Goal: Task Accomplishment & Management: Manage account settings

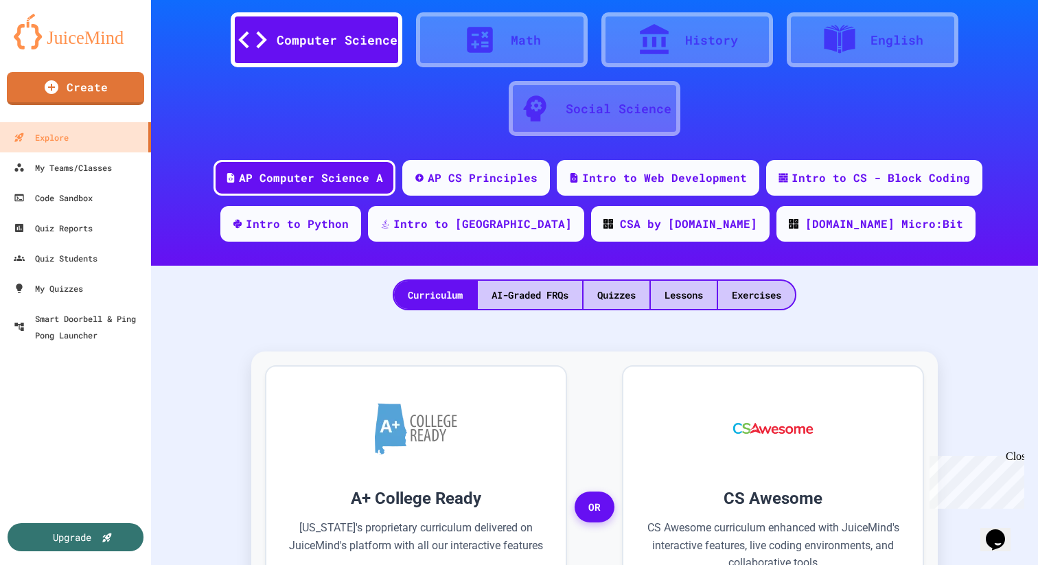
scroll to position [72, 0]
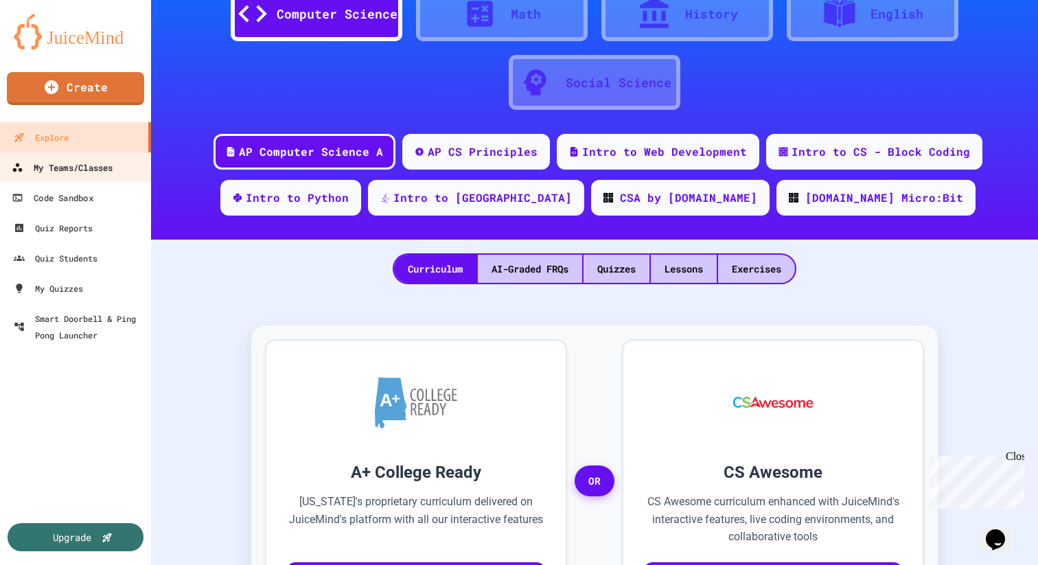
click at [117, 157] on link "My Teams/Classes" at bounding box center [76, 167] width 156 height 31
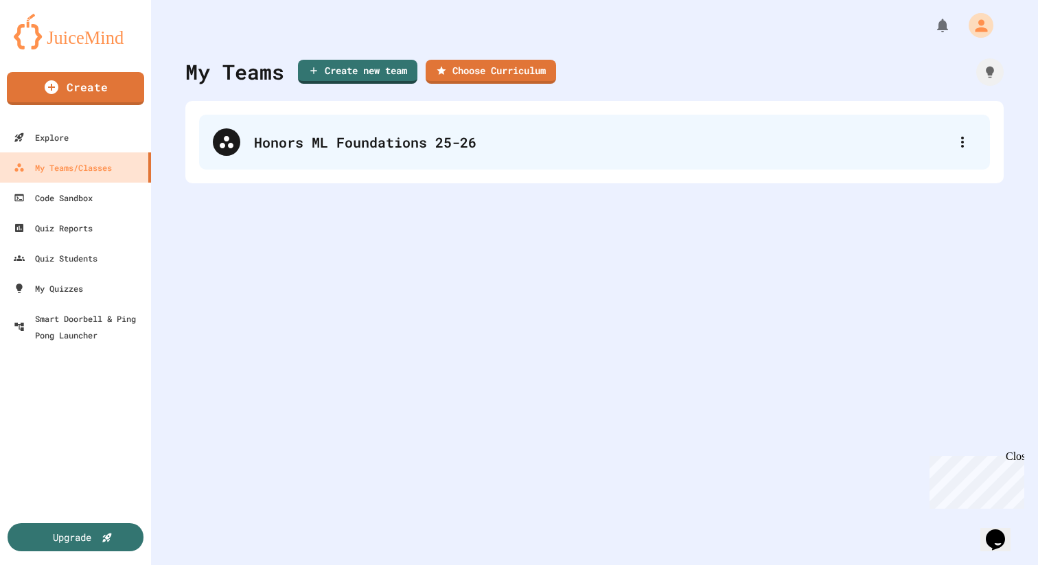
click at [609, 146] on div "Honors ML Foundations 25-26" at bounding box center [601, 142] width 695 height 21
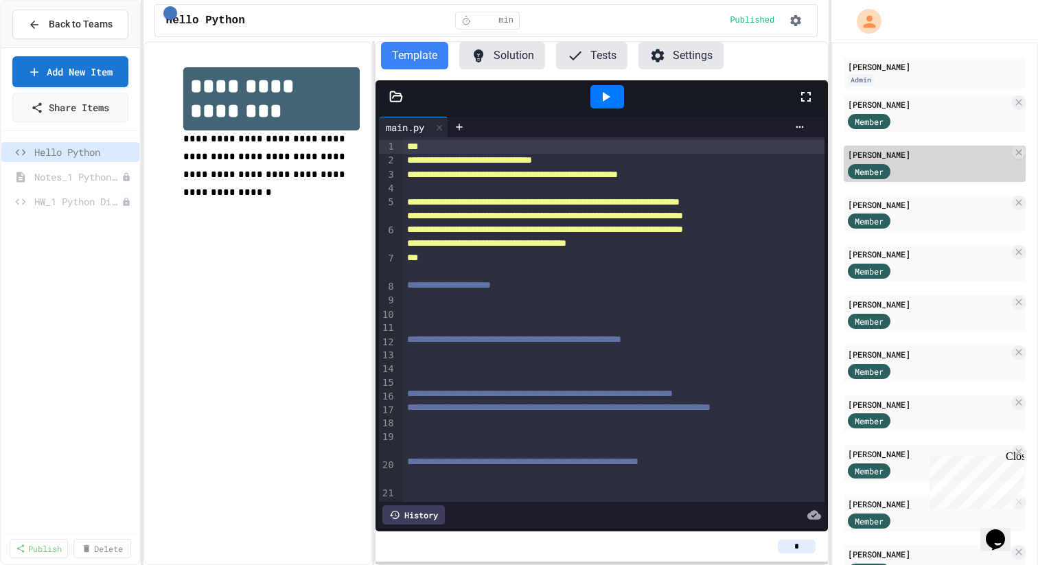
scroll to position [91, 0]
click at [868, 247] on div "[PERSON_NAME]" at bounding box center [928, 253] width 161 height 12
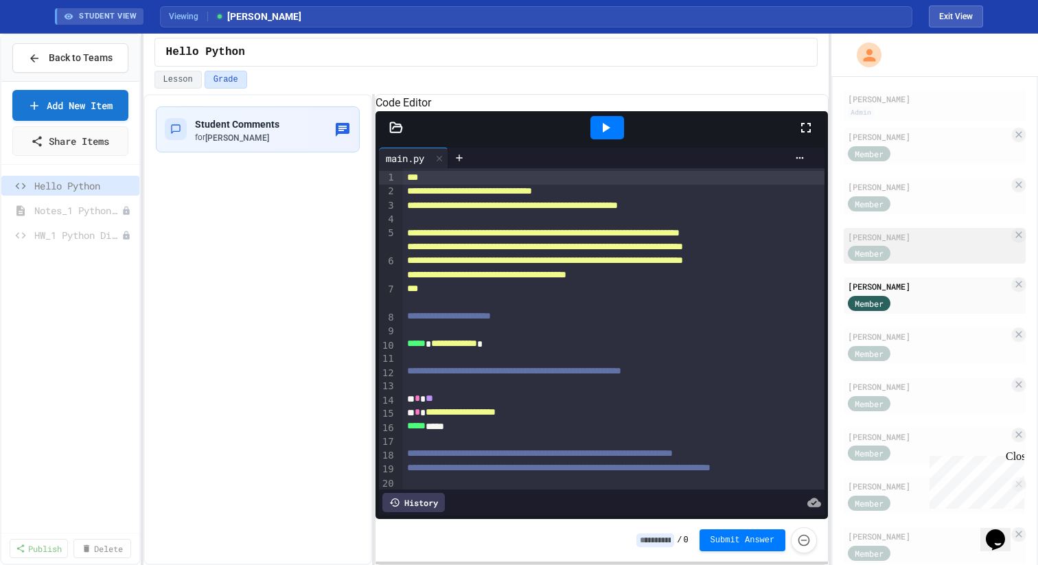
click at [928, 239] on div "[PERSON_NAME]" at bounding box center [928, 237] width 161 height 12
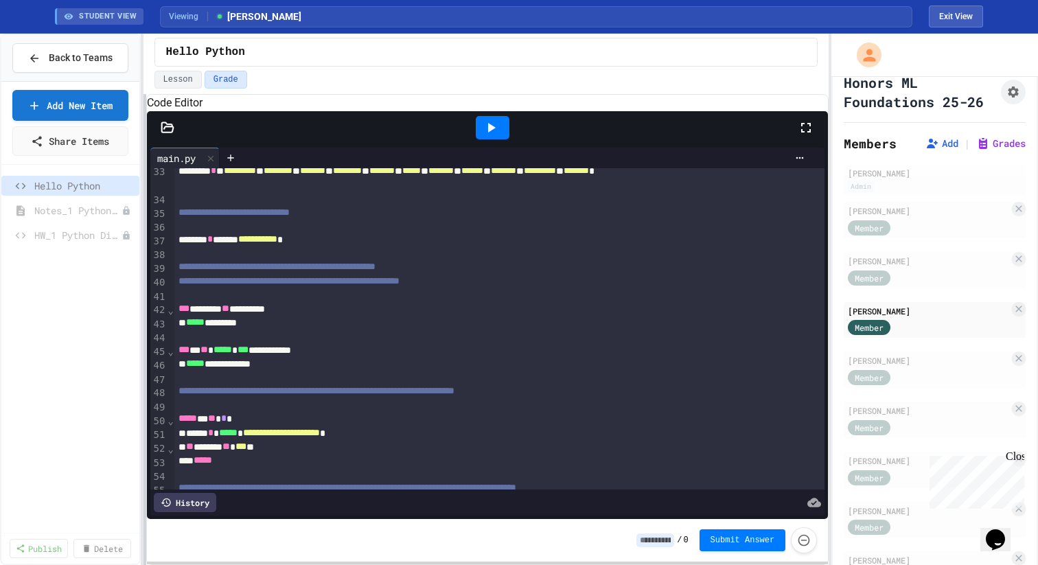
scroll to position [435, 0]
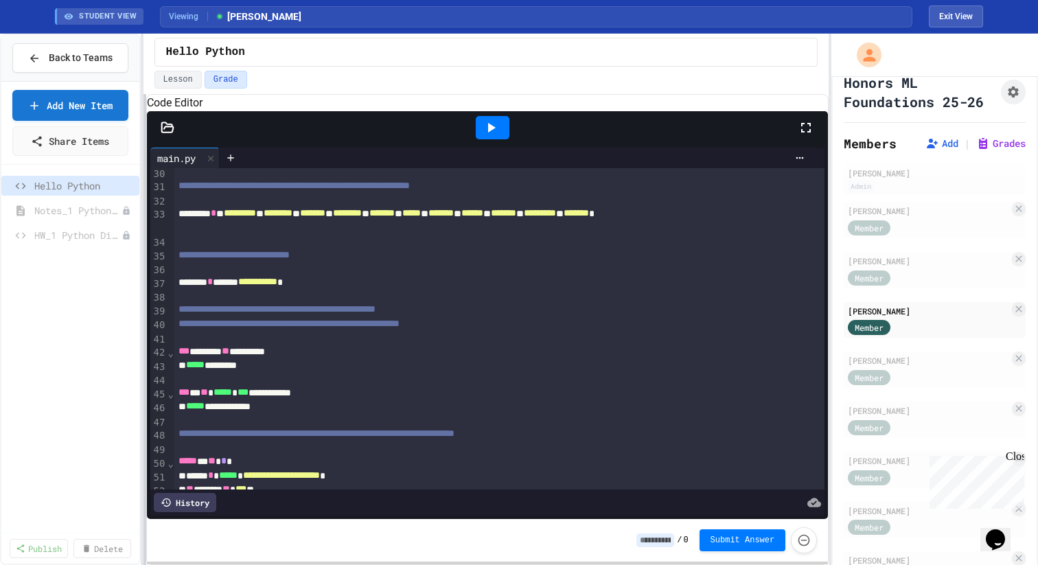
click at [52, 275] on div "**********" at bounding box center [519, 300] width 1038 height 532
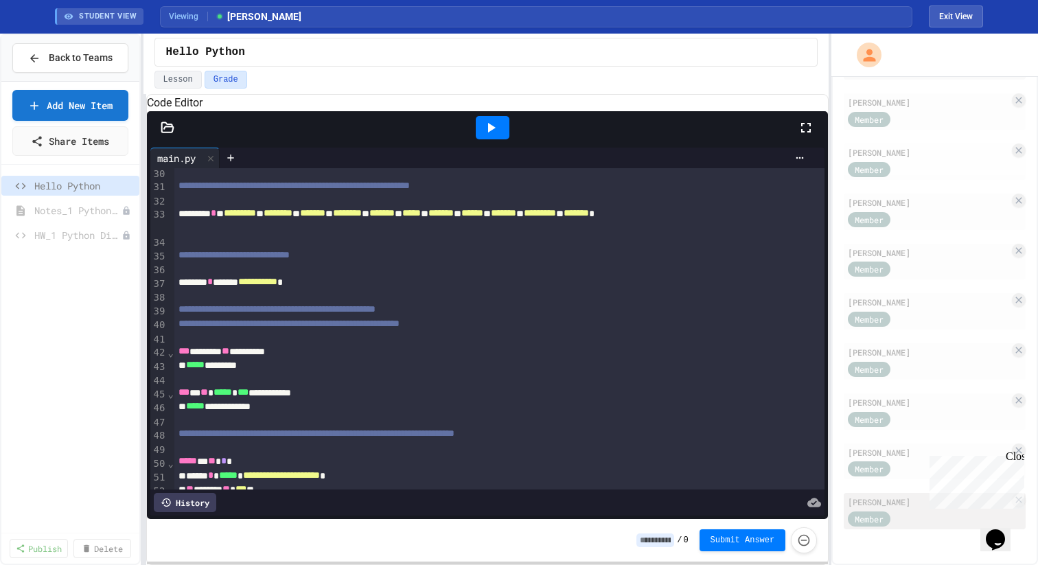
click at [878, 505] on div "[PERSON_NAME]" at bounding box center [928, 502] width 161 height 12
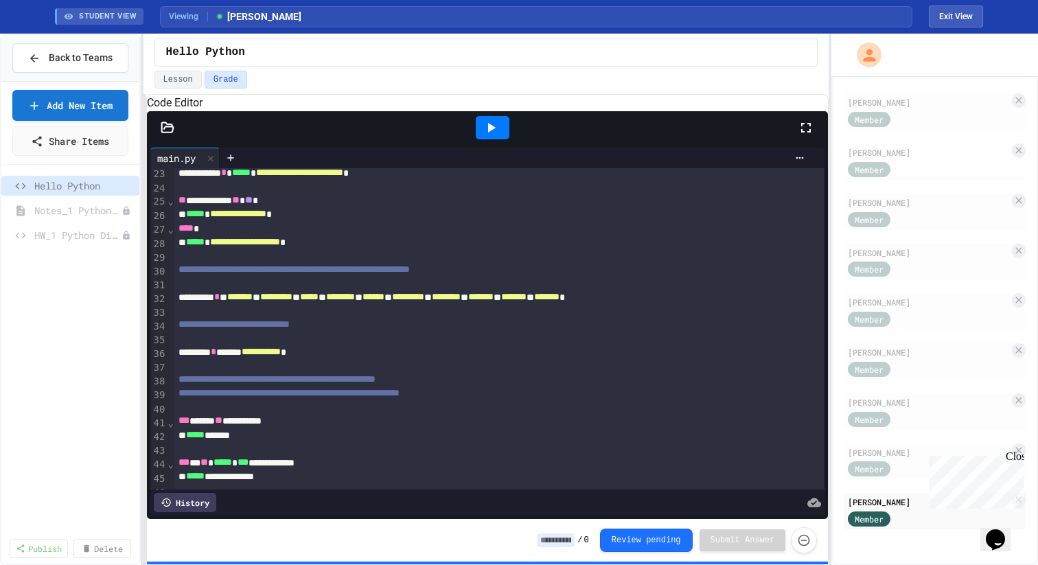
scroll to position [312, 0]
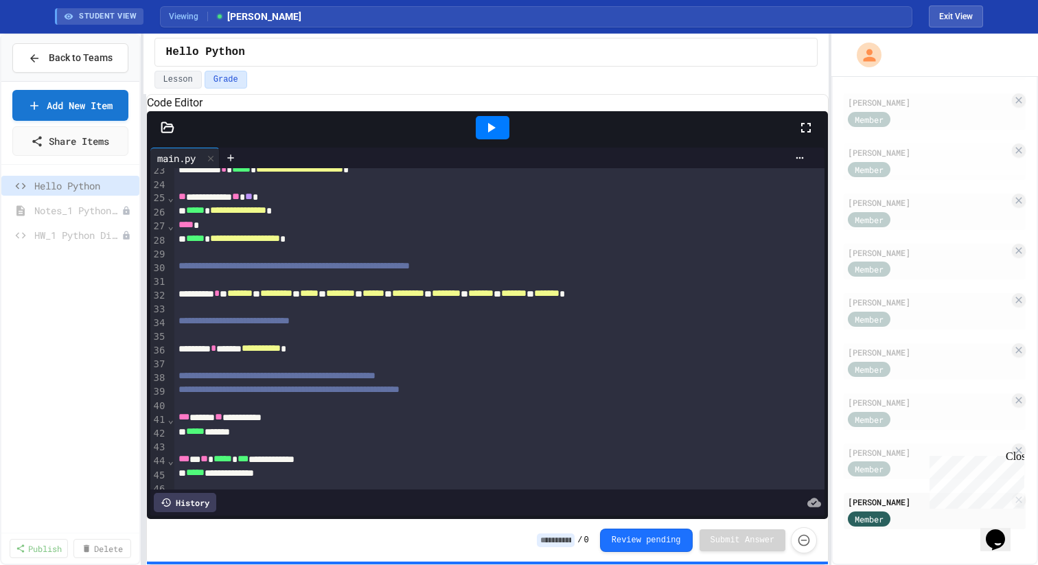
click at [196, 499] on div "History" at bounding box center [185, 502] width 63 height 19
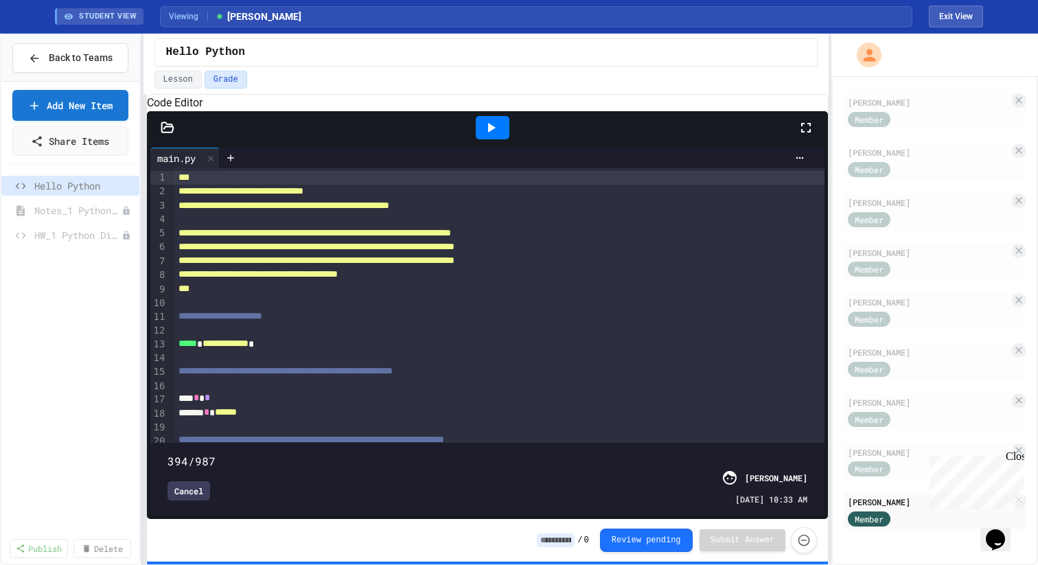
drag, startPoint x: 808, startPoint y: 440, endPoint x: 422, endPoint y: 441, distance: 385.3
click at [168, 454] on span at bounding box center [168, 454] width 0 height 0
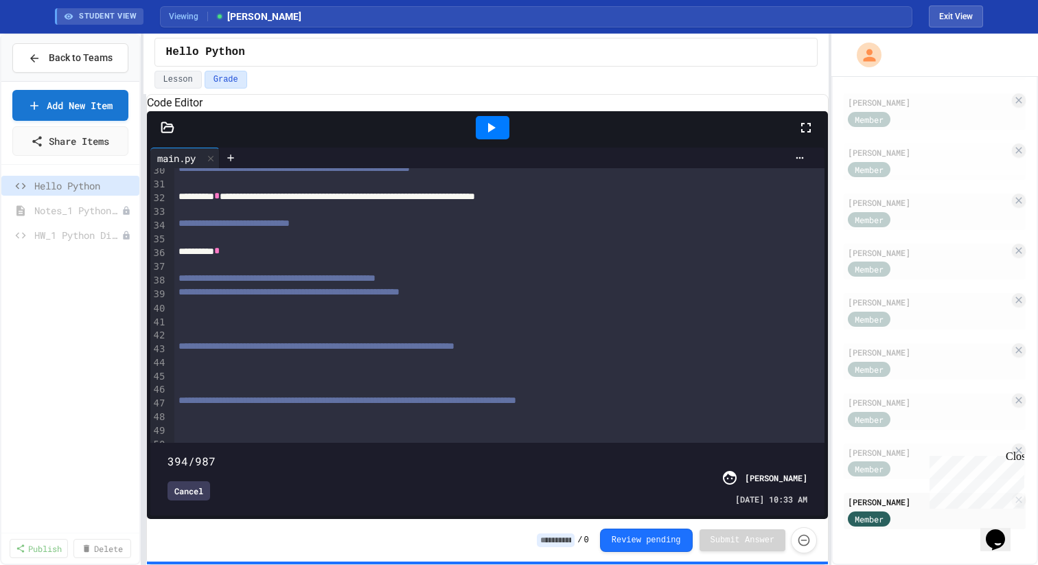
scroll to position [410, 0]
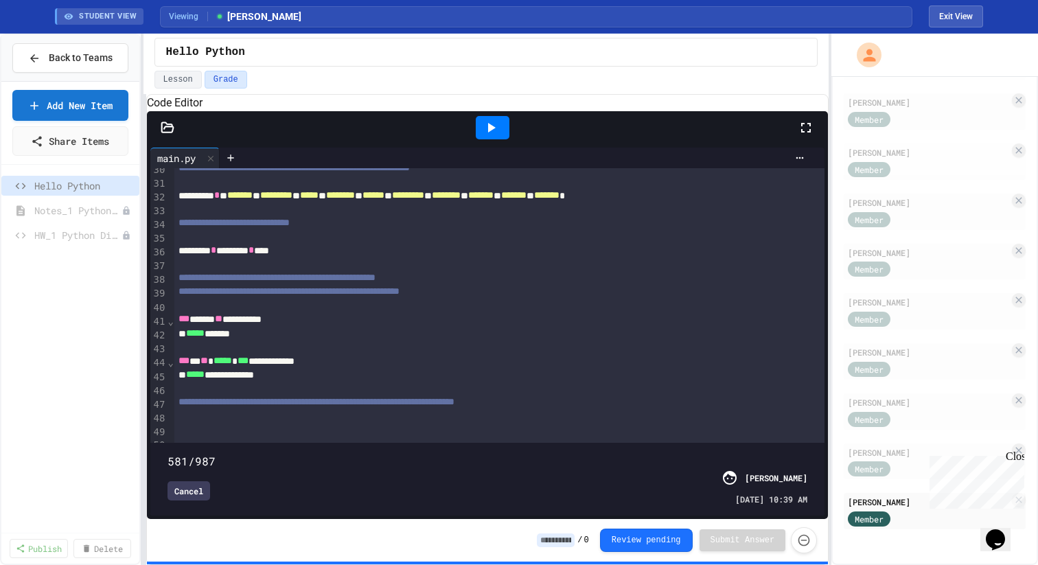
drag, startPoint x: 418, startPoint y: 443, endPoint x: 563, endPoint y: 449, distance: 145.7
click at [168, 454] on span at bounding box center [168, 454] width 0 height 0
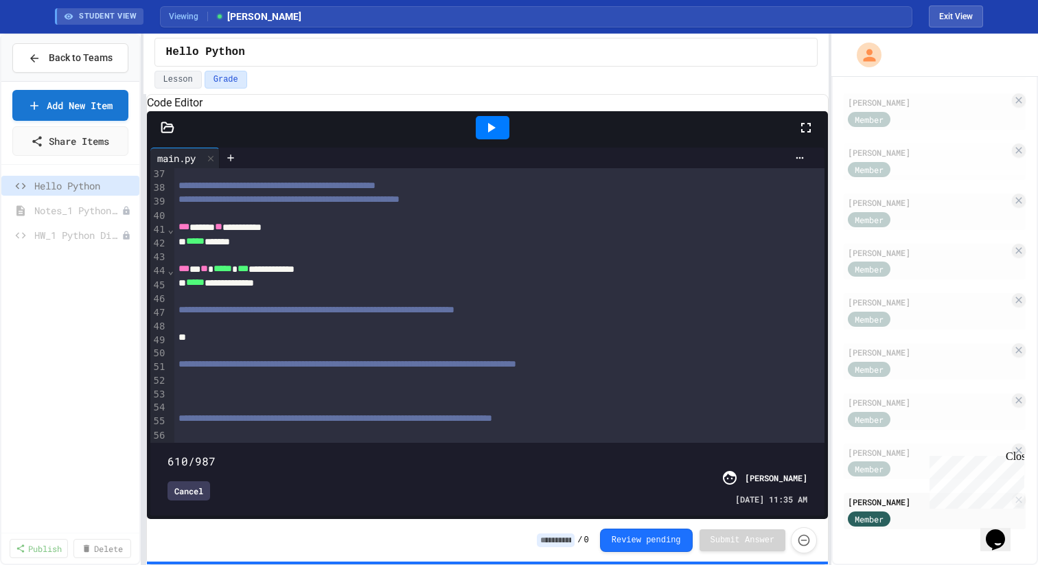
scroll to position [505, 0]
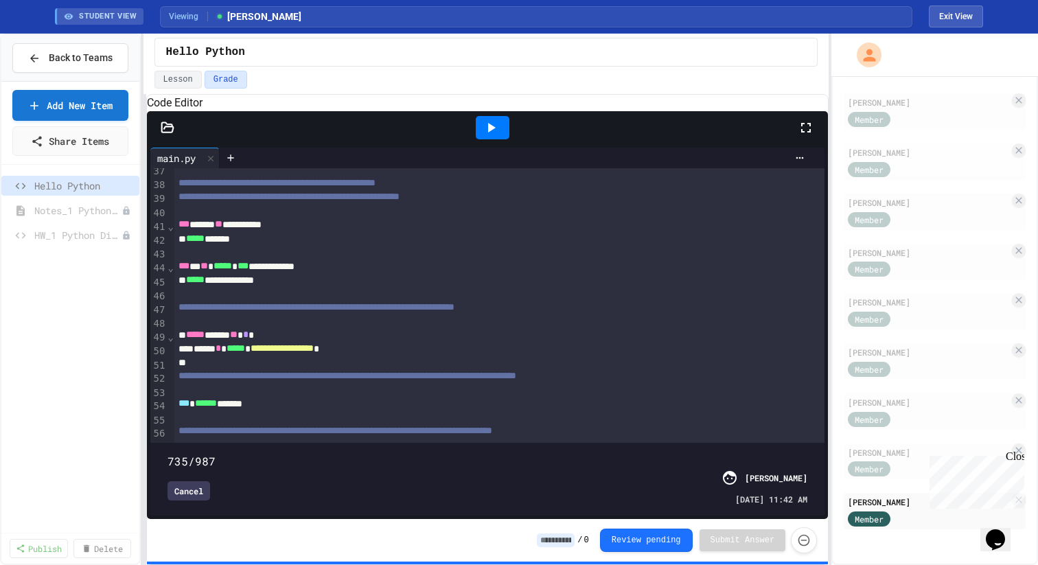
drag, startPoint x: 560, startPoint y: 446, endPoint x: 646, endPoint y: 445, distance: 86.5
click at [168, 454] on span at bounding box center [168, 454] width 0 height 0
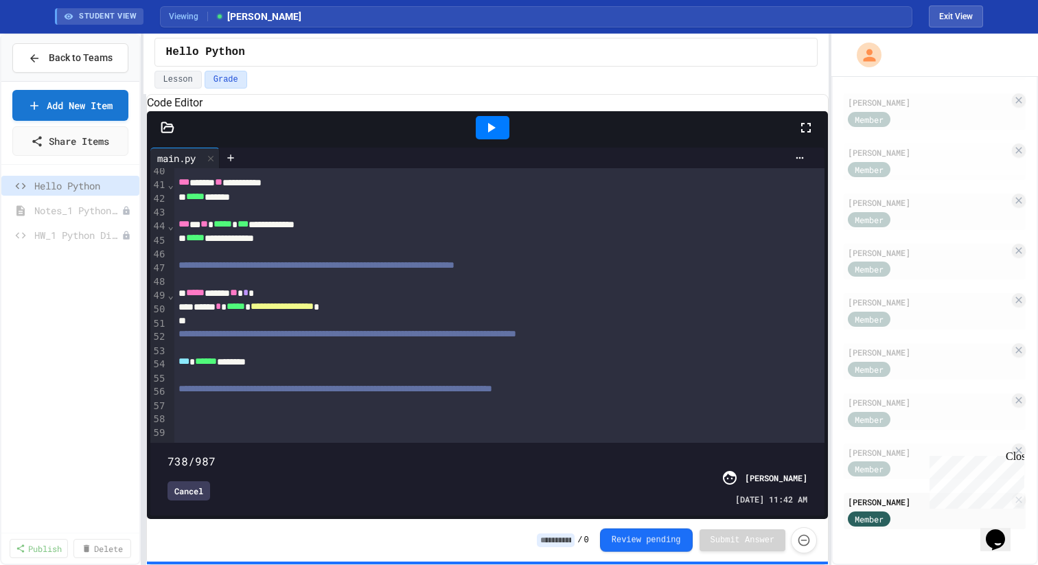
click at [649, 534] on button "Review pending" at bounding box center [646, 540] width 93 height 23
click at [226, 77] on button "Grade" at bounding box center [226, 80] width 43 height 18
click at [166, 73] on button "Lesson" at bounding box center [178, 80] width 47 height 18
click at [227, 83] on button "Grade" at bounding box center [226, 80] width 43 height 18
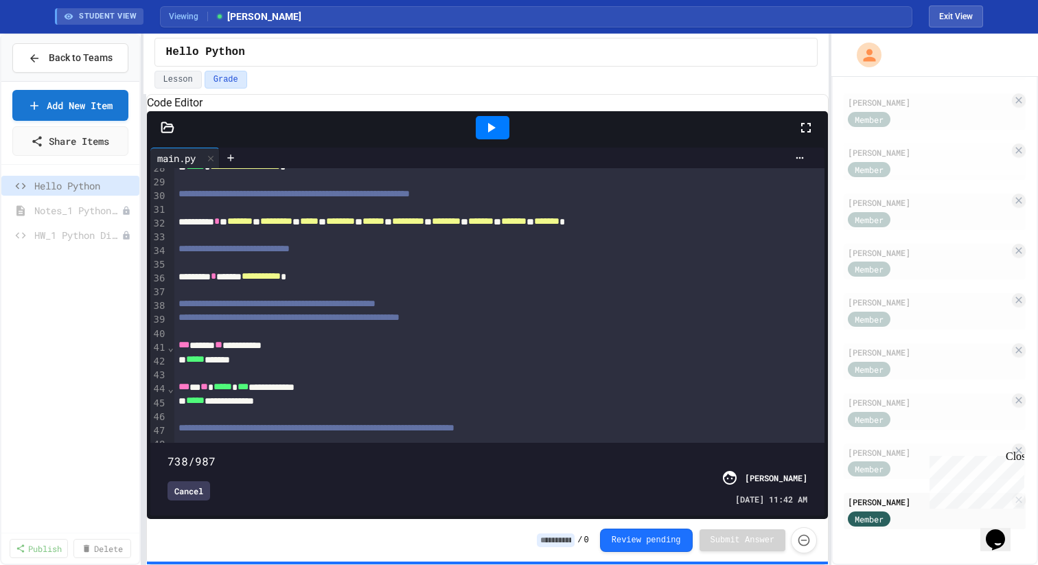
scroll to position [584, 0]
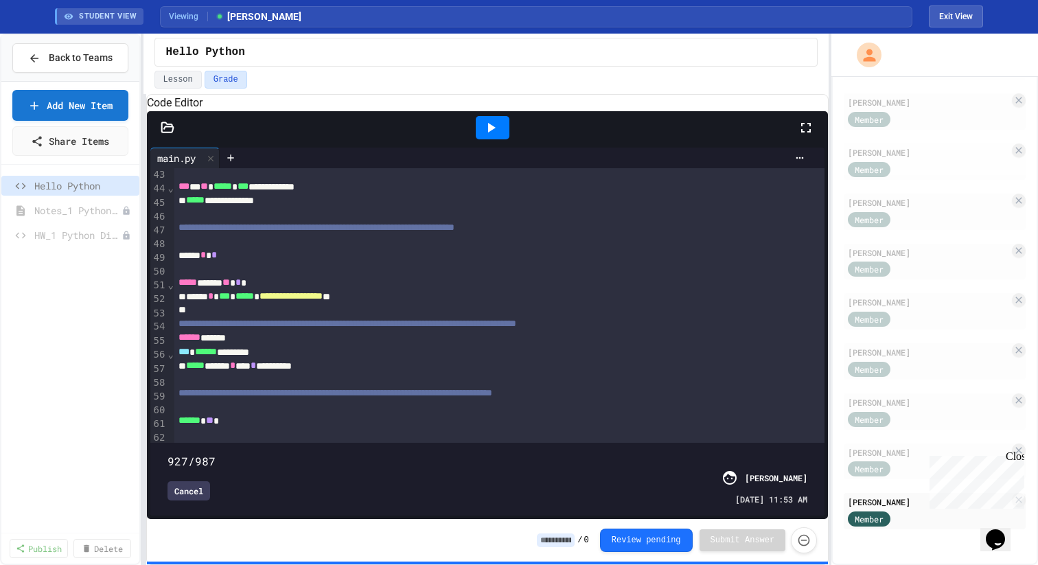
type input "***"
drag, startPoint x: 646, startPoint y: 440, endPoint x: 760, endPoint y: 445, distance: 114.8
click at [168, 454] on span at bounding box center [168, 454] width 0 height 0
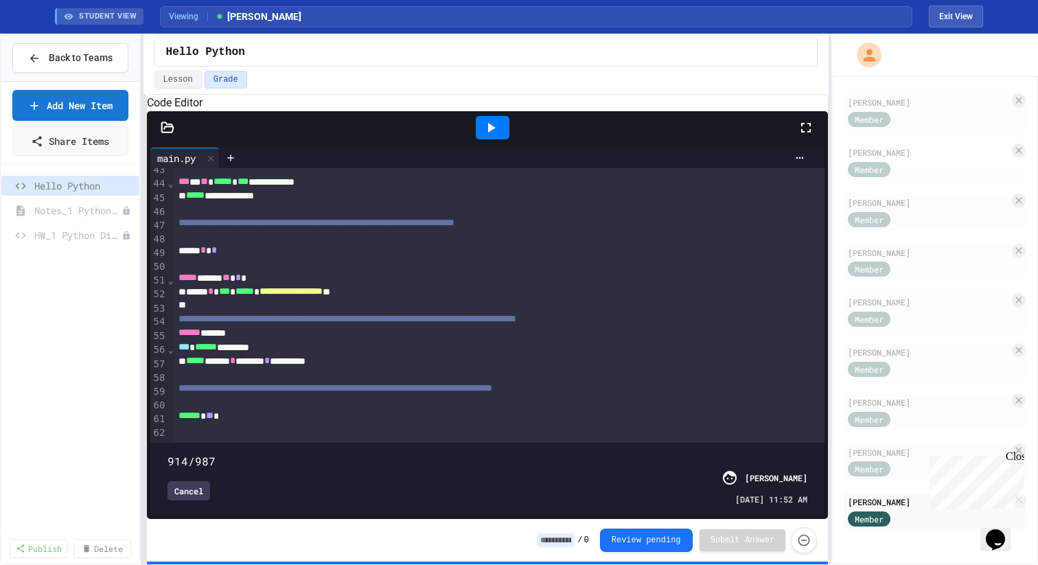
click at [1017, 457] on div "Close" at bounding box center [1014, 459] width 17 height 17
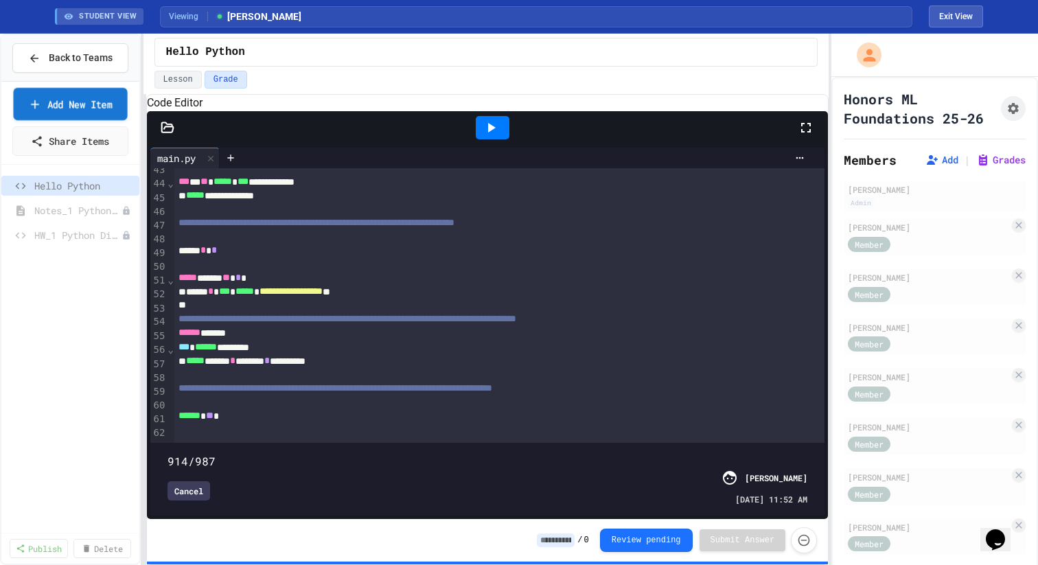
click at [64, 115] on link "Add New Item" at bounding box center [70, 104] width 114 height 32
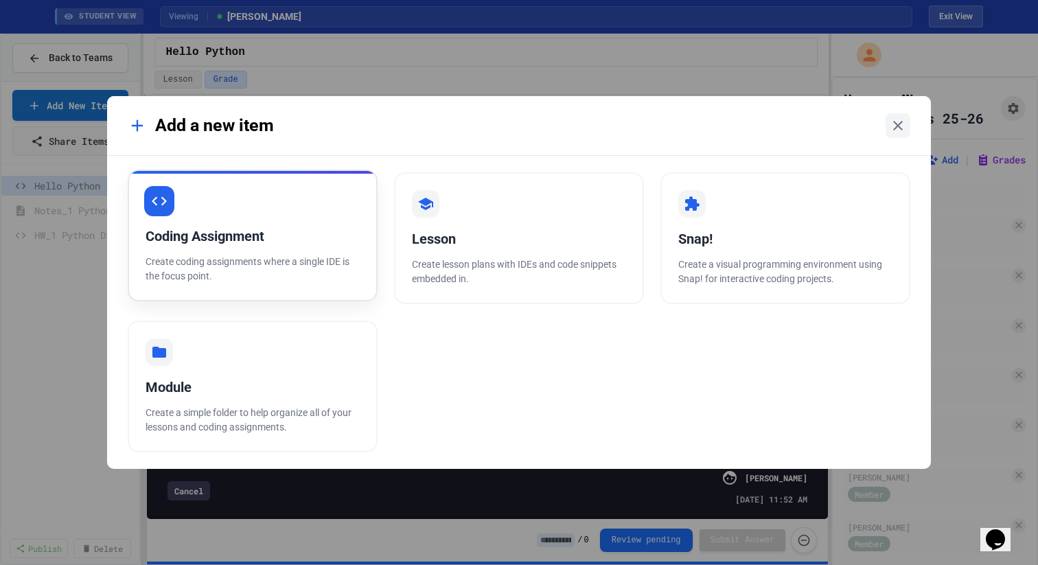
click at [325, 259] on p "Create coding assignments where a single IDE is the focus point." at bounding box center [253, 269] width 214 height 29
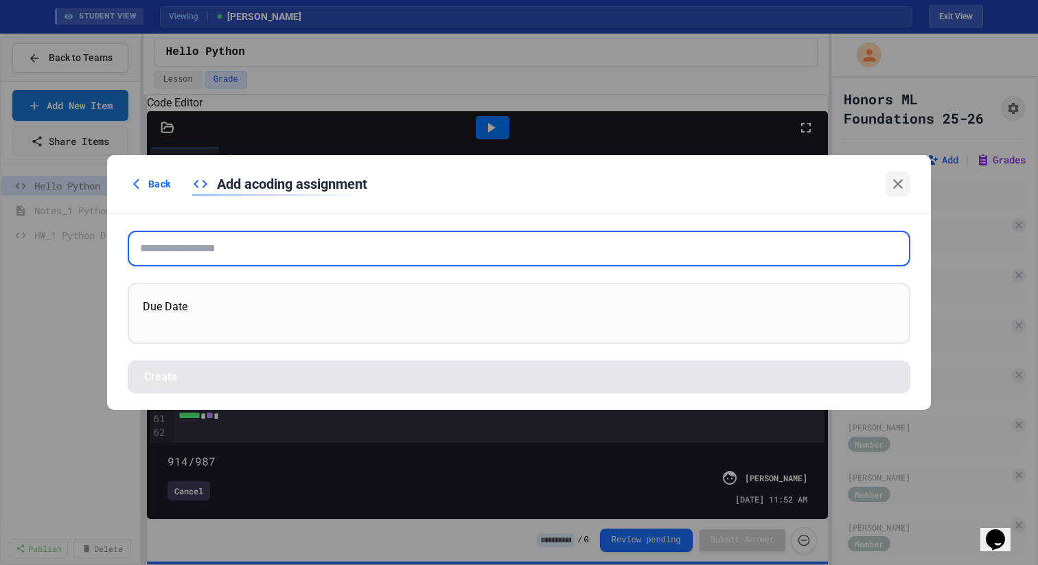
click at [319, 249] on input "text" at bounding box center [519, 249] width 783 height 36
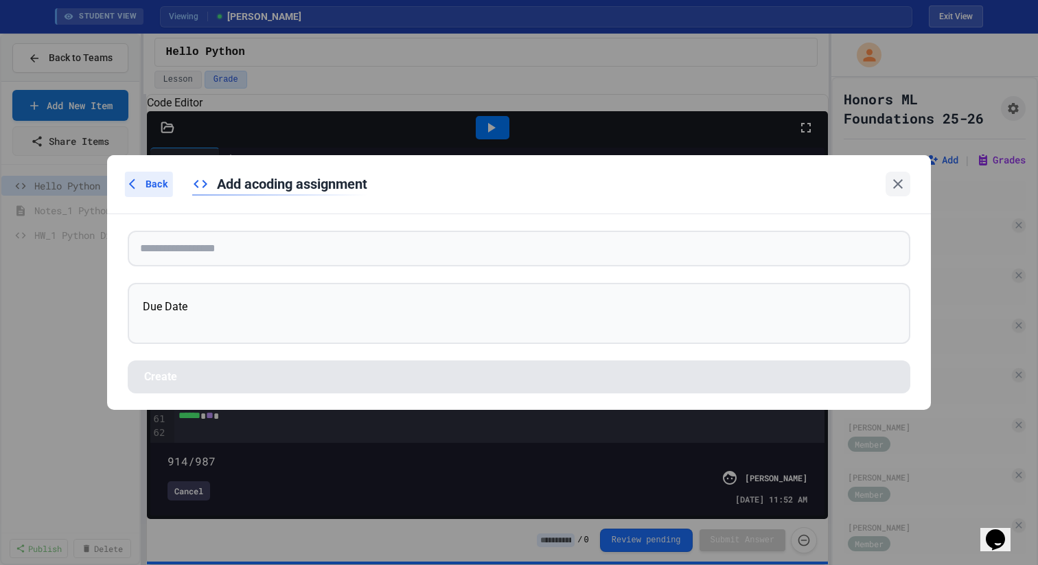
click at [145, 176] on div "Back" at bounding box center [149, 184] width 48 height 25
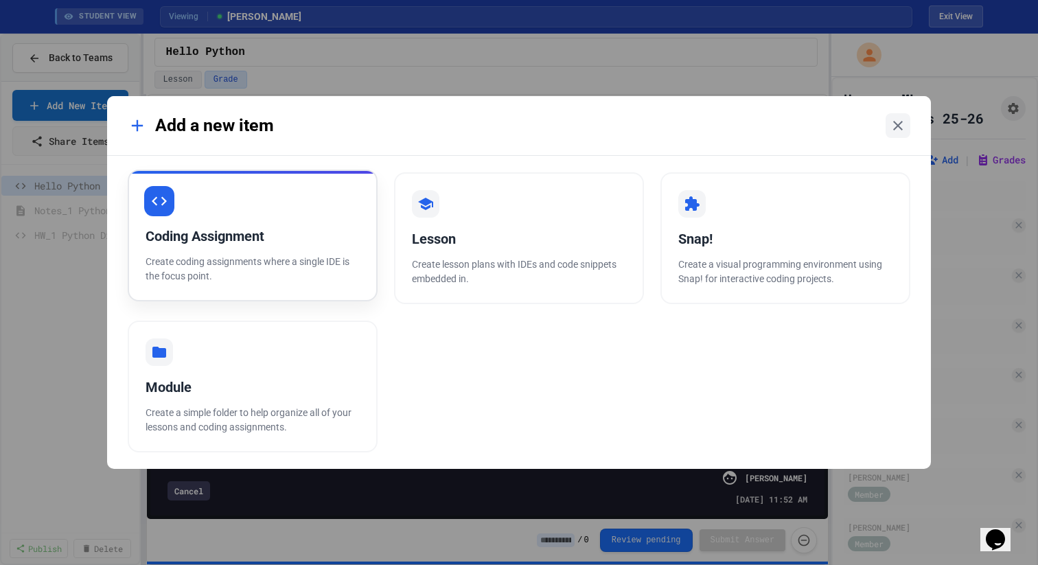
click at [249, 204] on div "Coding Assignment Create coding assignments where a single IDE is the focus poi…" at bounding box center [253, 236] width 250 height 132
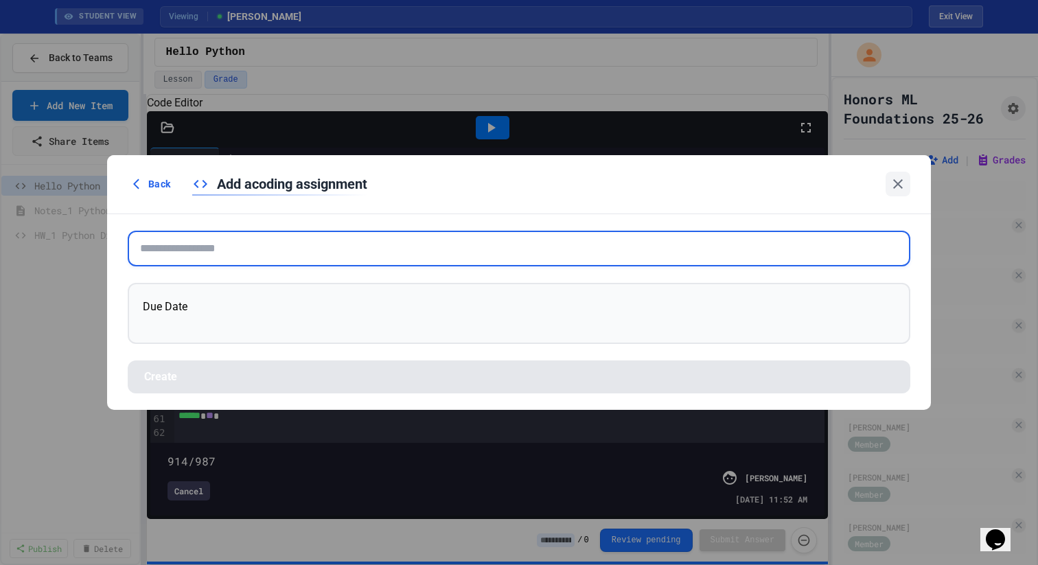
click at [220, 245] on input "text" at bounding box center [519, 249] width 783 height 36
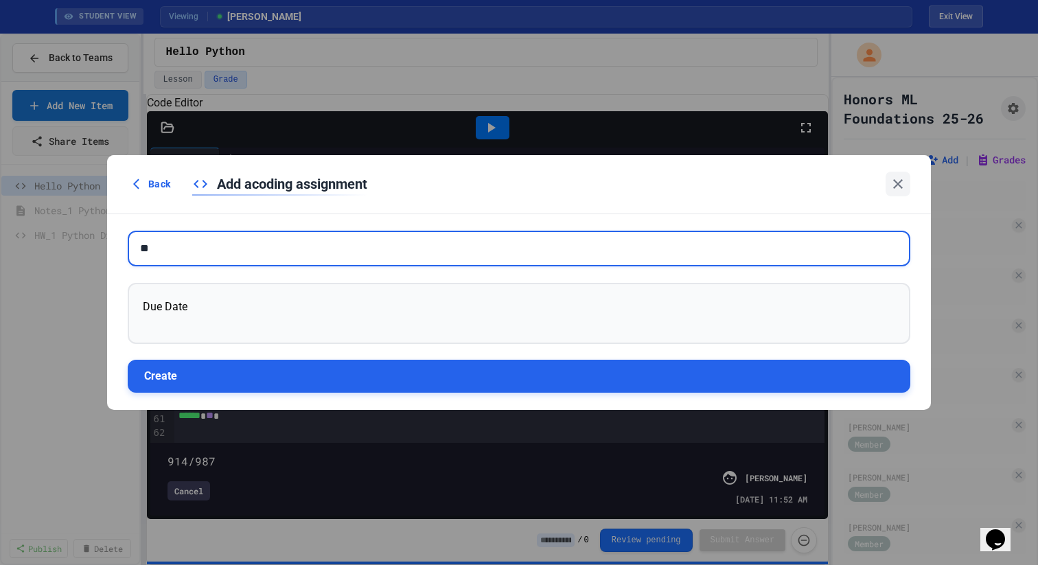
type input "**"
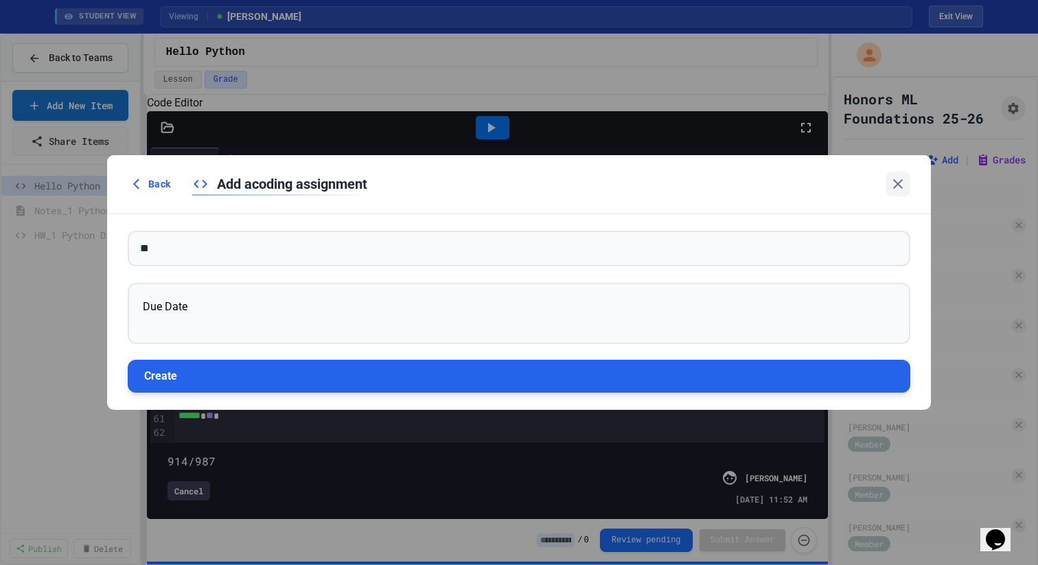
click at [227, 379] on button "Create" at bounding box center [519, 376] width 783 height 33
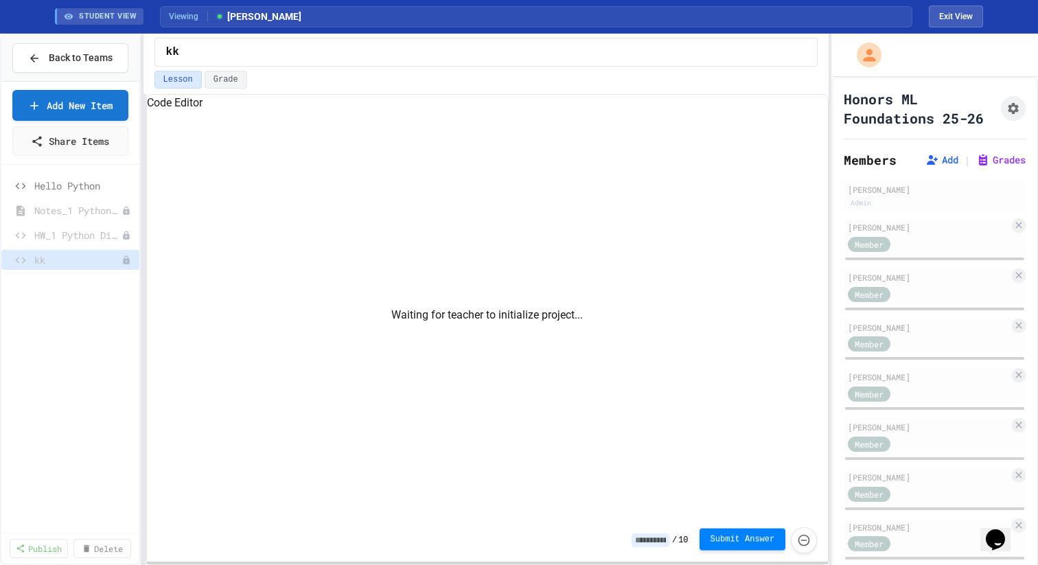
click at [755, 538] on span "Submit Answer" at bounding box center [743, 539] width 65 height 11
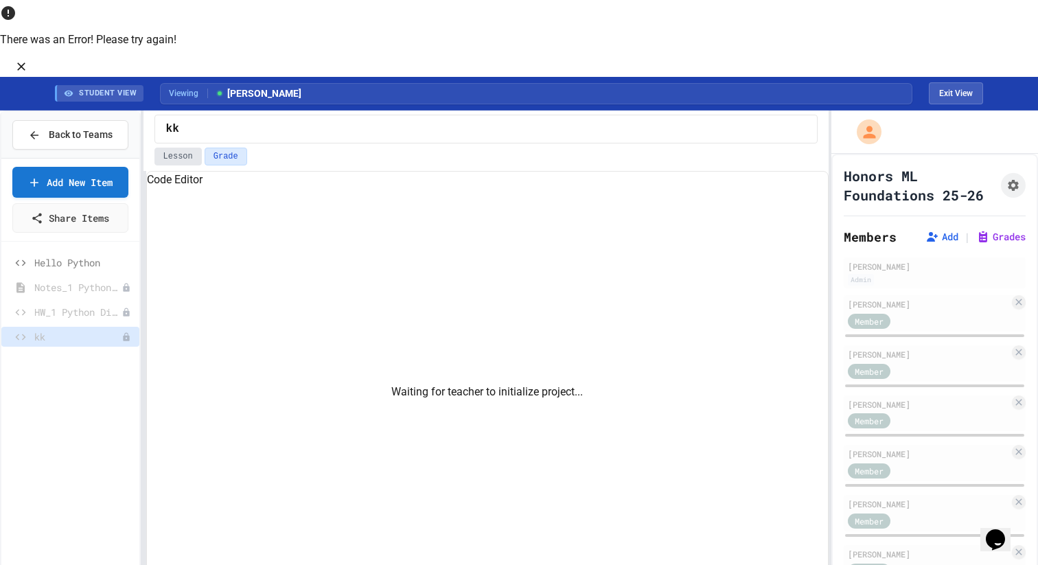
click at [185, 148] on button "Lesson" at bounding box center [178, 157] width 47 height 18
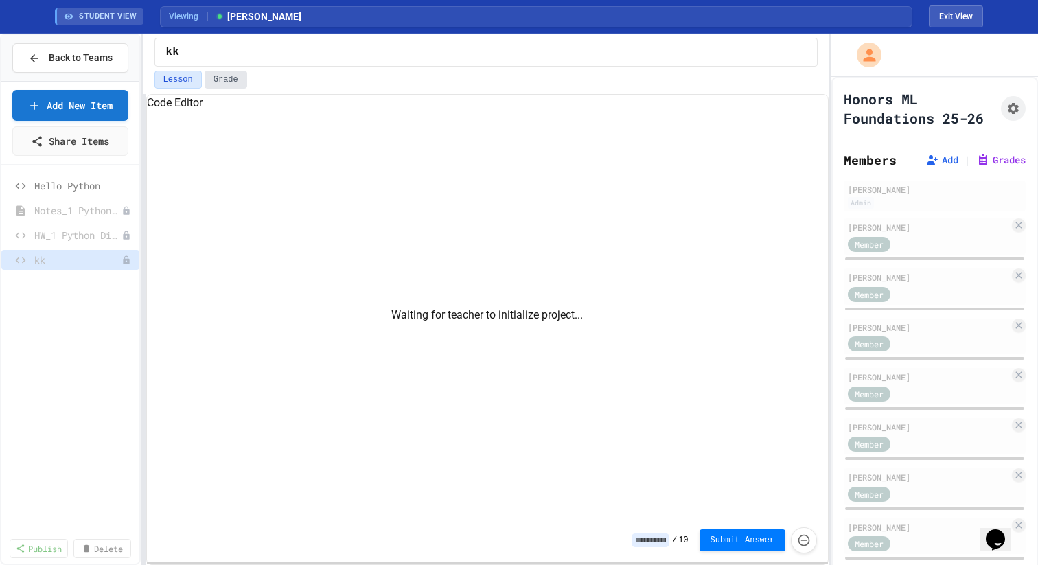
click at [231, 86] on button "Grade" at bounding box center [226, 80] width 43 height 18
click at [745, 541] on span "Submit Answer" at bounding box center [743, 540] width 65 height 11
click at [190, 77] on button "Lesson" at bounding box center [178, 80] width 47 height 18
click at [228, 78] on button "Grade" at bounding box center [226, 80] width 43 height 18
click at [35, 261] on div at bounding box center [519, 282] width 1038 height 565
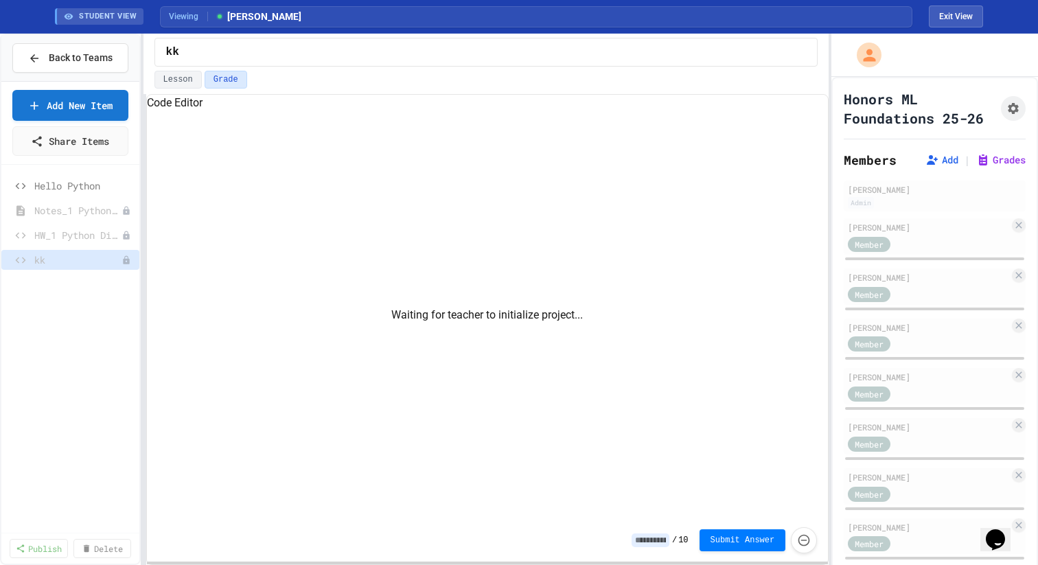
click at [455, 334] on div "Waiting for teacher to initialize project..." at bounding box center [488, 315] width 682 height 408
click at [130, 264] on button at bounding box center [127, 260] width 14 height 14
click at [91, 334] on button "Delete" at bounding box center [90, 335] width 87 height 25
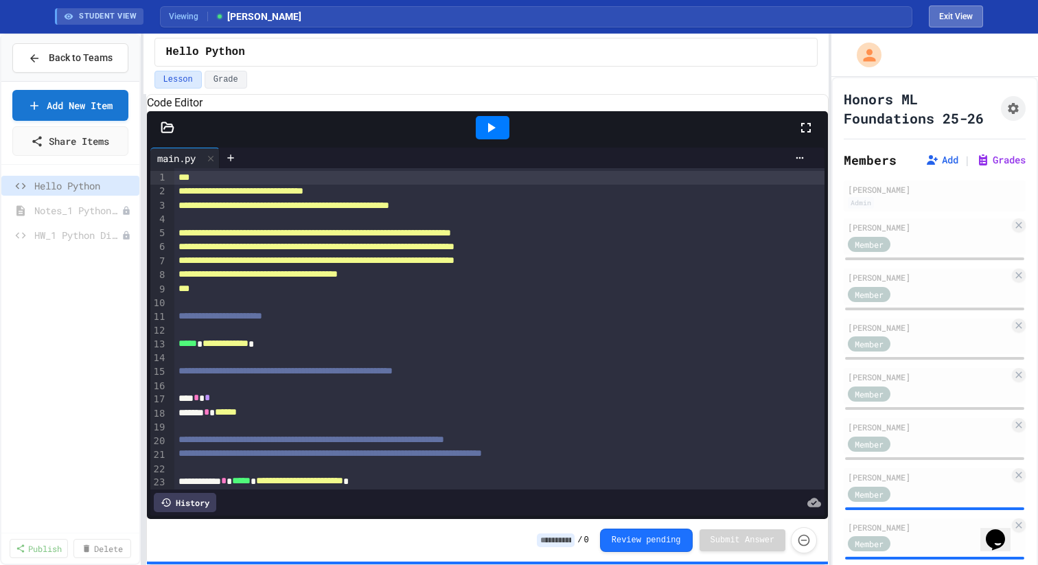
click at [955, 20] on button "Exit View" at bounding box center [956, 16] width 54 height 22
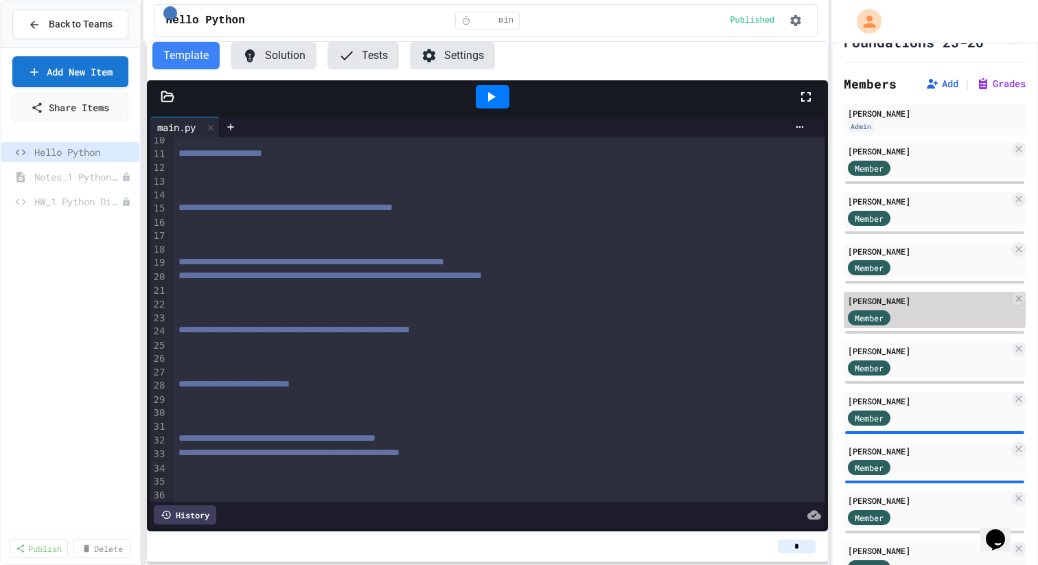
scroll to position [45, 0]
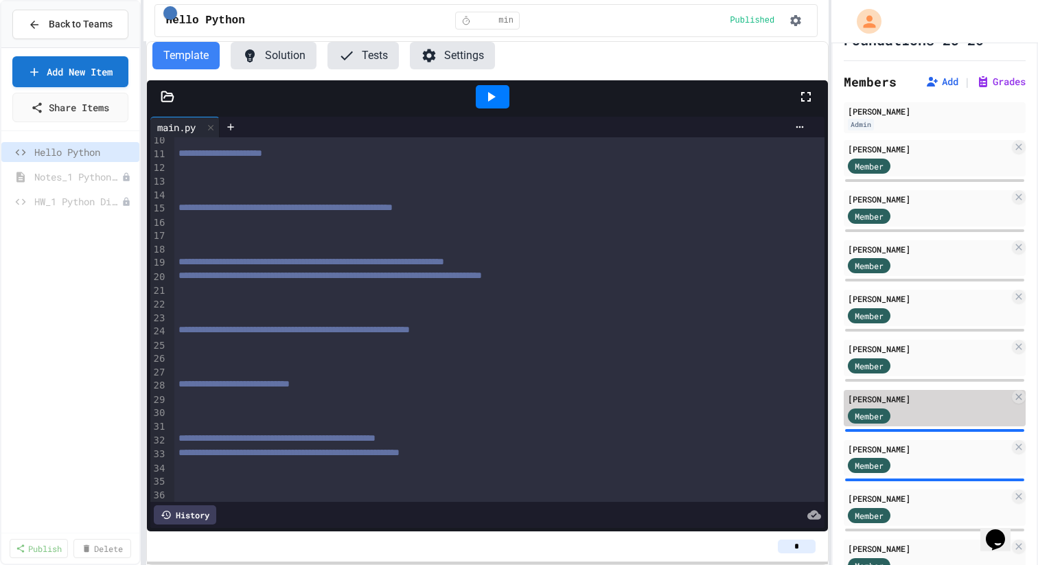
click at [939, 398] on div "[PERSON_NAME]" at bounding box center [928, 399] width 161 height 12
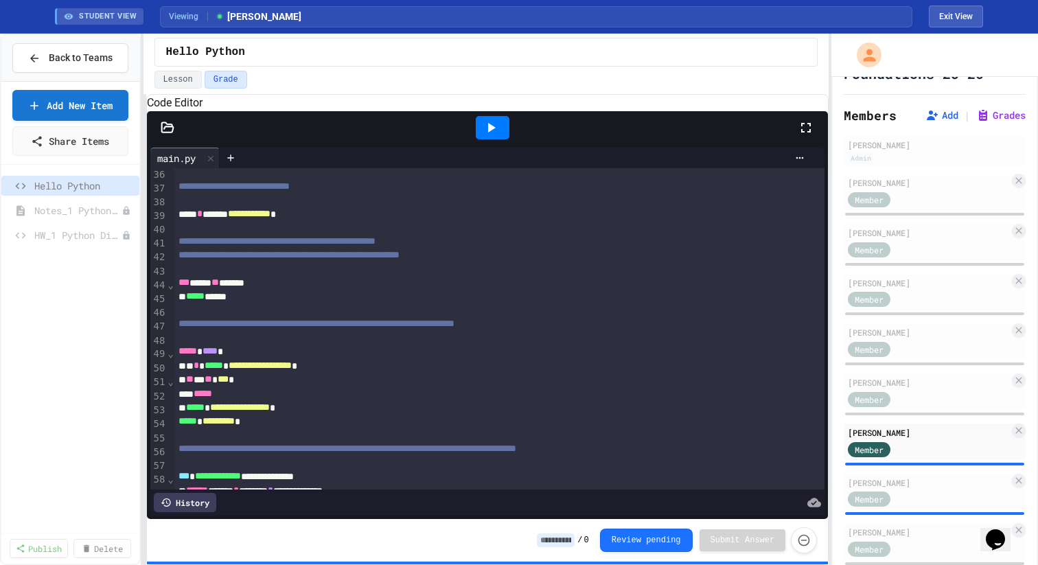
scroll to position [630, 0]
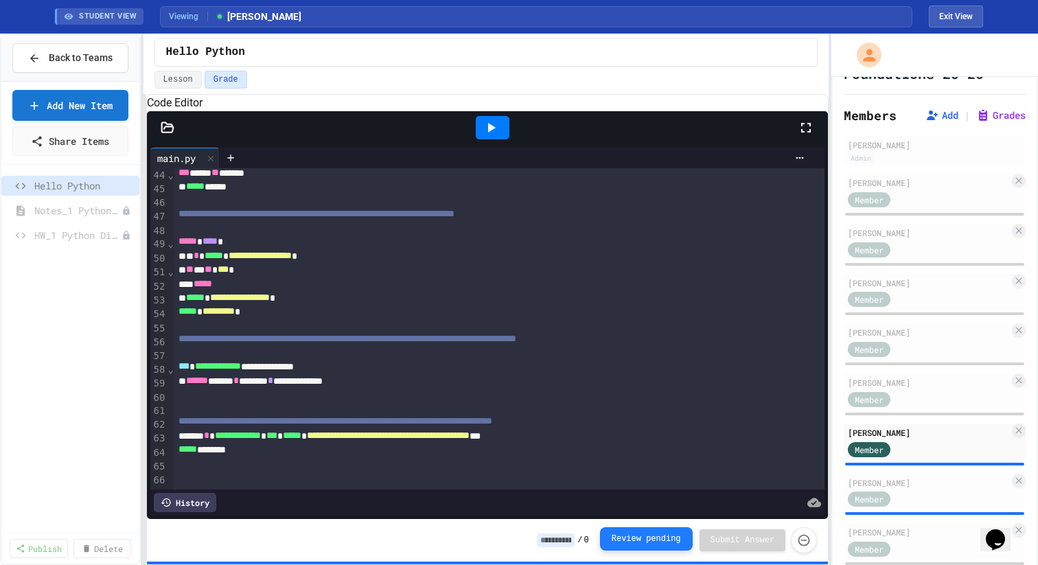
click at [658, 544] on button "Review pending" at bounding box center [646, 538] width 93 height 23
click at [648, 542] on button "Review pending" at bounding box center [646, 538] width 93 height 23
click at [648, 542] on button "Review pending" at bounding box center [646, 539] width 93 height 23
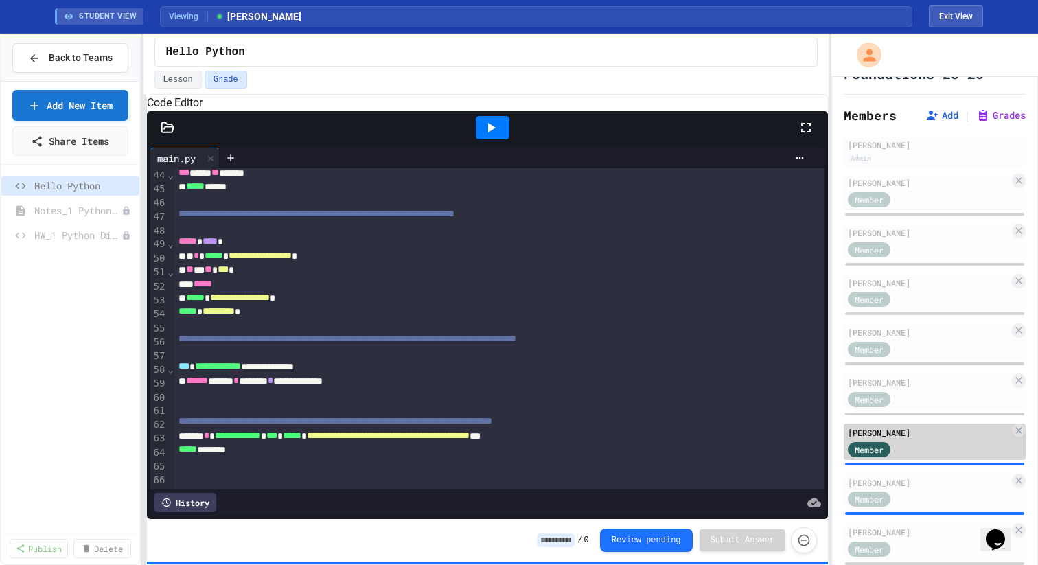
click at [922, 450] on div "Member" at bounding box center [928, 448] width 161 height 17
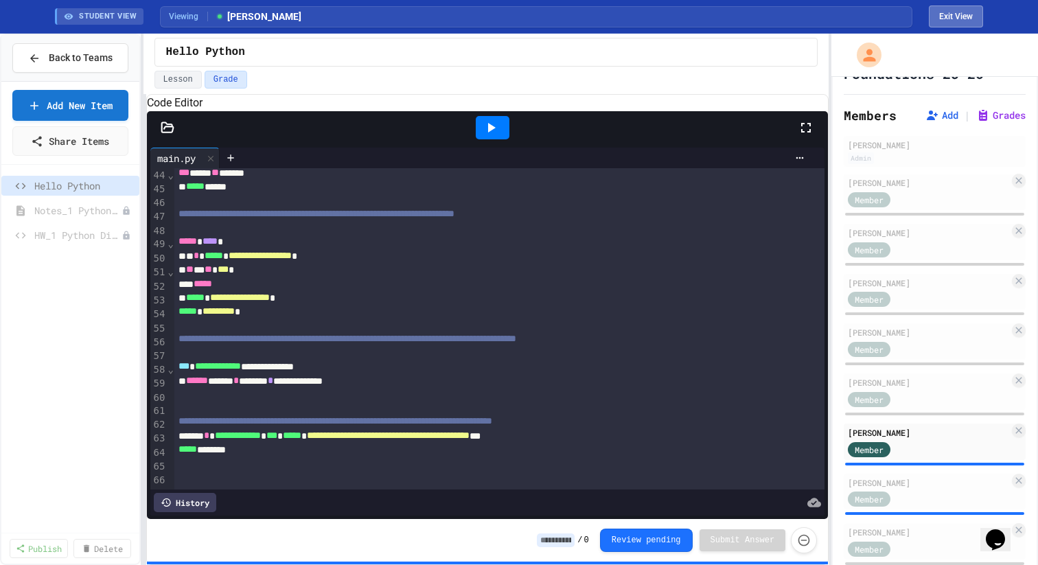
click at [957, 14] on button "Exit View" at bounding box center [956, 16] width 54 height 22
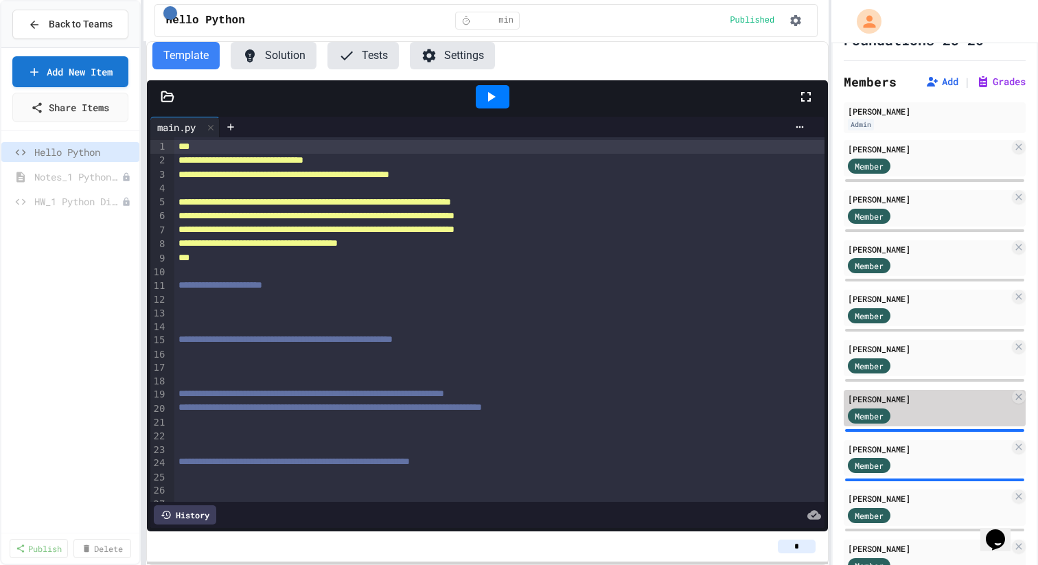
click at [949, 410] on div "Member" at bounding box center [928, 415] width 161 height 17
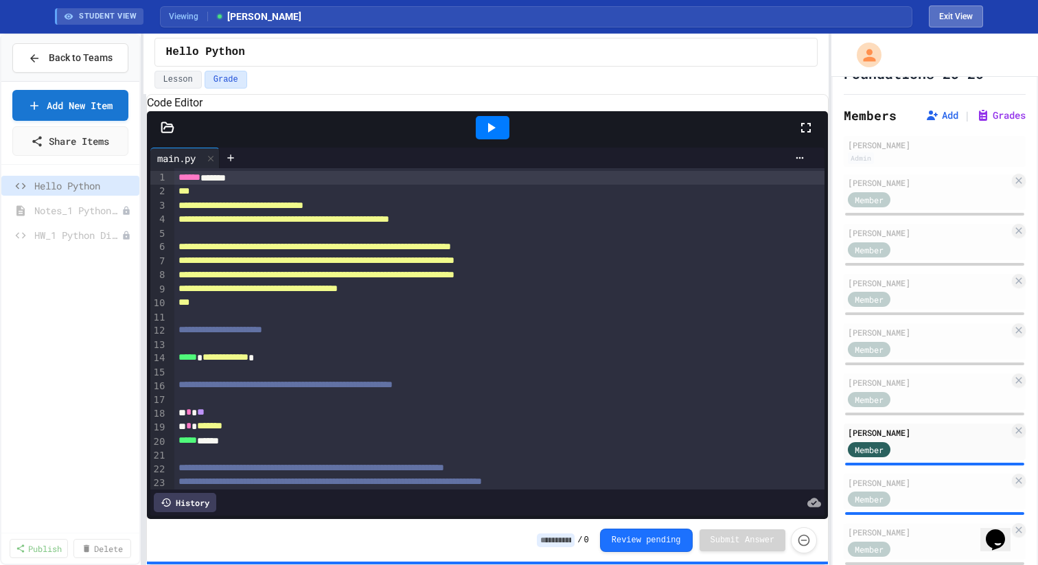
click at [945, 21] on button "Exit View" at bounding box center [956, 16] width 54 height 22
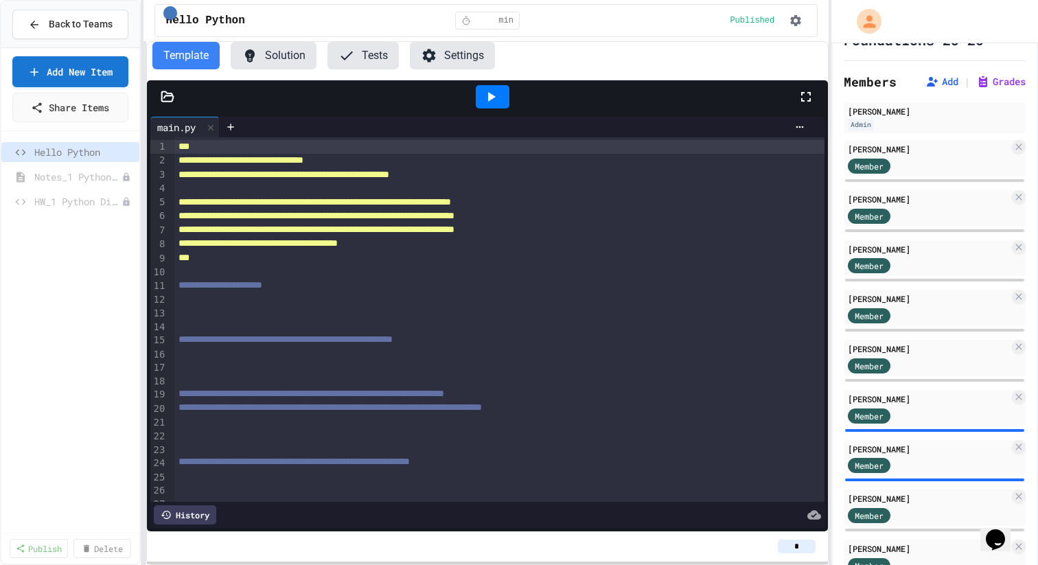
click at [490, 12] on div "* min" at bounding box center [487, 21] width 65 height 18
click at [790, 21] on icon "button" at bounding box center [796, 21] width 14 height 14
click at [790, 21] on div at bounding box center [519, 282] width 1038 height 565
click at [205, 16] on span "Hello Python" at bounding box center [205, 20] width 79 height 16
click at [87, 184] on div "Notes_1 Python Dicts Lesson" at bounding box center [70, 177] width 138 height 20
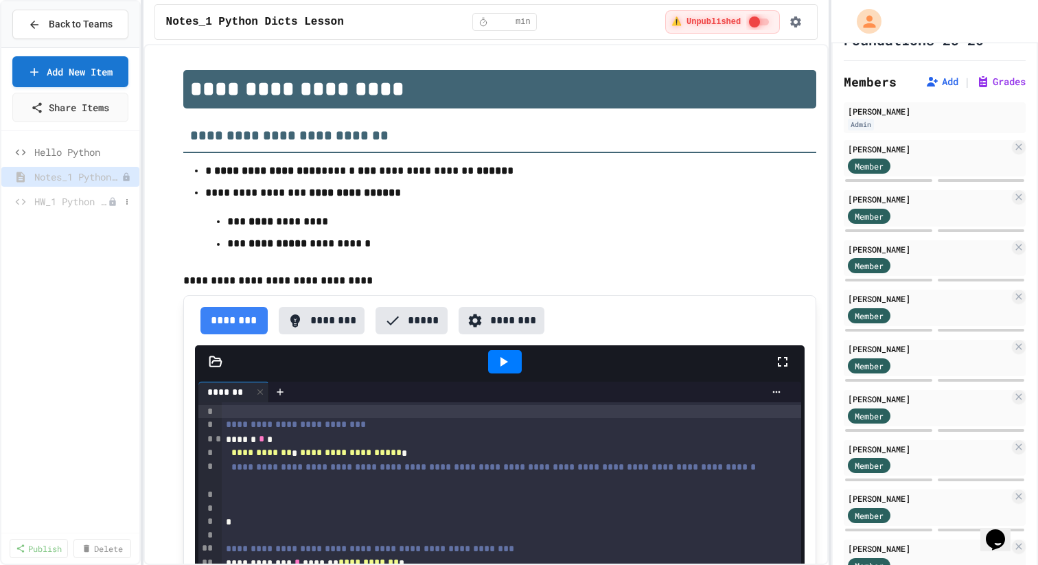
click at [76, 205] on span "HW_1 Python Dicts" at bounding box center [70, 201] width 73 height 14
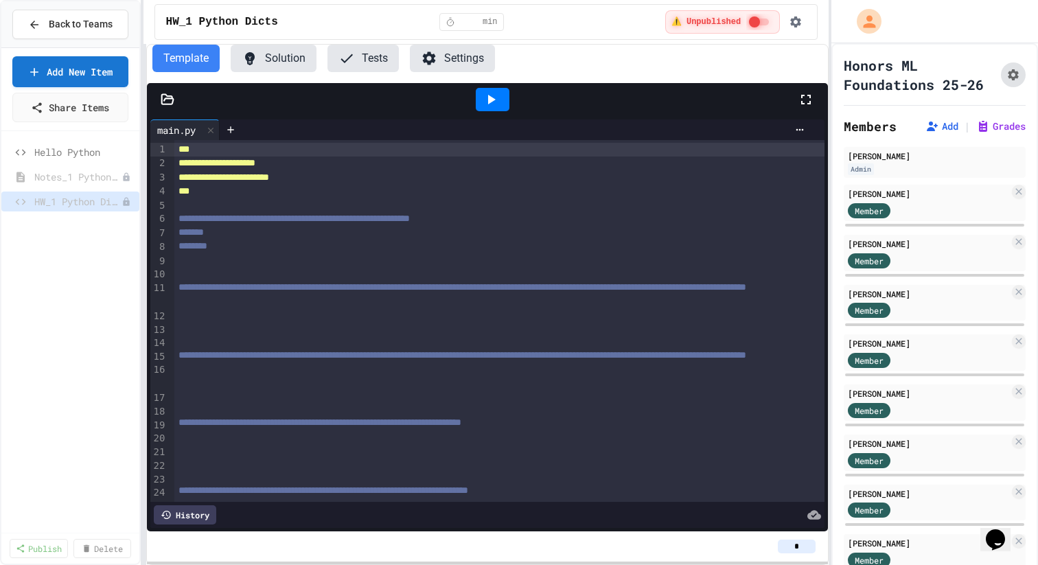
click at [1021, 72] on button "Assignment Settings" at bounding box center [1013, 75] width 25 height 25
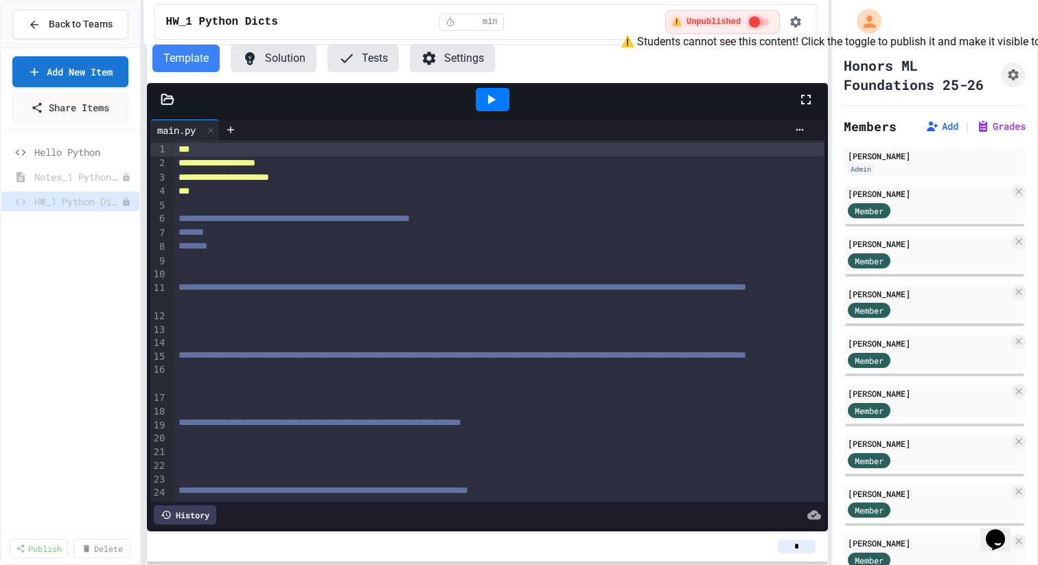
click at [726, 21] on span "⚠️ Unpublished" at bounding box center [705, 21] width 71 height 11
click at [726, 21] on span "⚠️ Unpublished" at bounding box center [707, 21] width 70 height 11
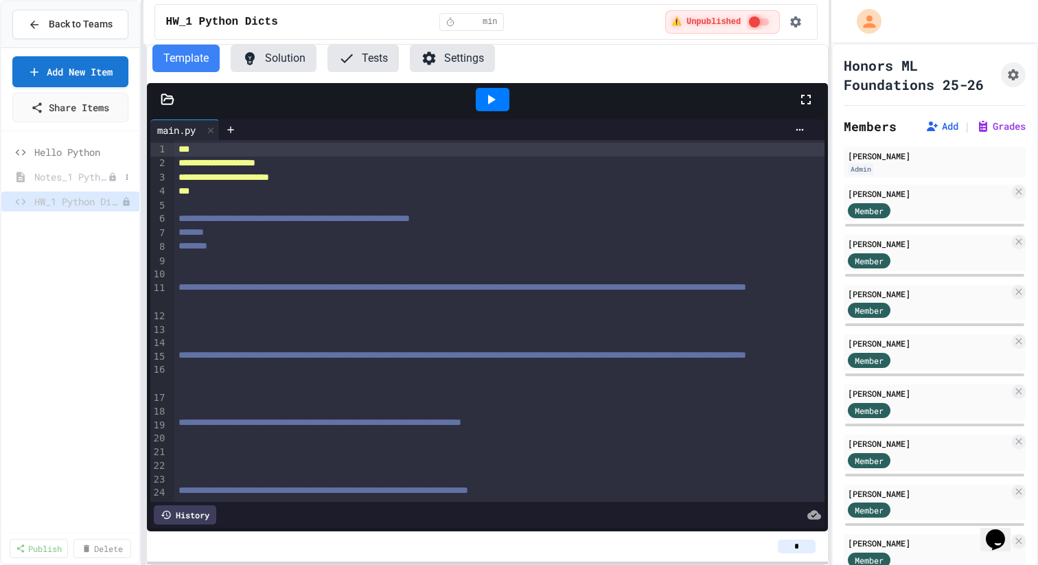
click at [45, 181] on span "Notes_1 Python Dicts Lesson" at bounding box center [70, 177] width 73 height 14
